Goal: Browse casually: Explore the website without a specific task or goal

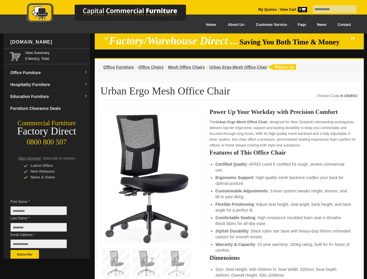
click at [331, 9] on input "text" at bounding box center [335, 9] width 44 height 8
click at [43, 229] on input "Last Name *" at bounding box center [38, 227] width 56 height 9
click at [25, 254] on button "Subscribe" at bounding box center [24, 254] width 28 height 9
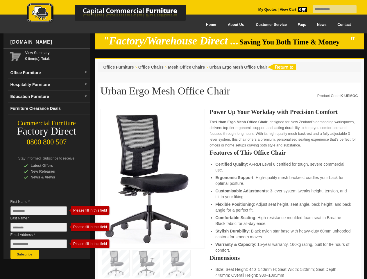
click at [229, 194] on li "Customisable Adjustments : 3-lever system tweaks height, tension, and tilt to y…" at bounding box center [283, 194] width 137 height 12
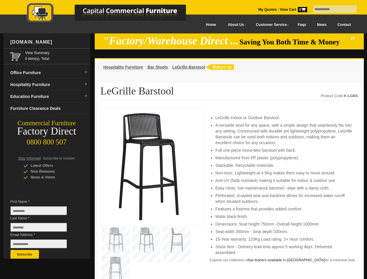
click at [331, 9] on input "text" at bounding box center [335, 9] width 44 height 8
click at [43, 229] on input "Last Name *" at bounding box center [38, 227] width 56 height 9
click at [25, 254] on button "Subscribe" at bounding box center [24, 254] width 28 height 9
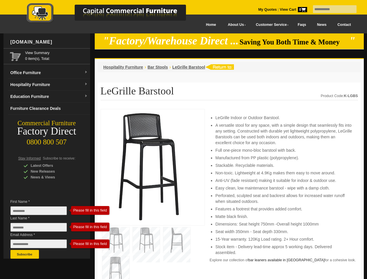
click at [229, 194] on li "Perforated, sculpted seat and backrest allows for increased water runoff when s…" at bounding box center [283, 199] width 137 height 12
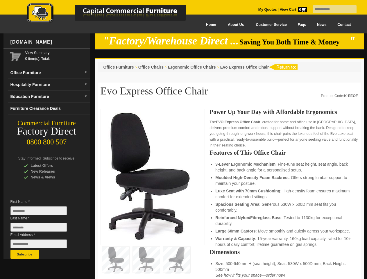
click at [331, 9] on input "text" at bounding box center [335, 9] width 44 height 8
click at [43, 229] on input "Last Name *" at bounding box center [38, 227] width 56 height 9
click at [25, 254] on button "Subscribe" at bounding box center [24, 254] width 28 height 9
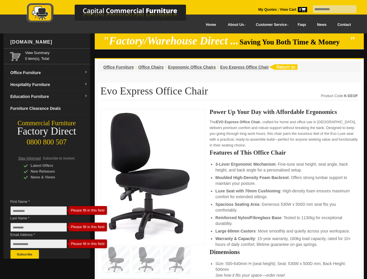
click at [229, 194] on li "Luxe Seat with 70mm Cushioning : High-density foam ensures maximum comfort for …" at bounding box center [283, 194] width 137 height 12
